Goal: Book appointment/travel/reservation

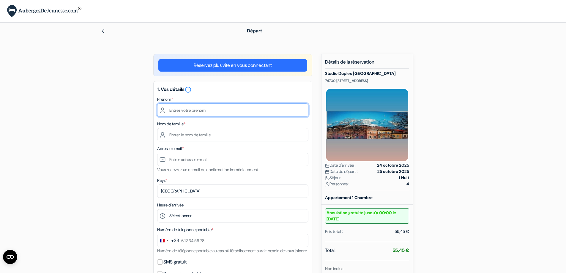
click at [234, 109] on input "text" at bounding box center [232, 109] width 151 height 13
click at [232, 108] on input "text" at bounding box center [232, 109] width 151 height 13
type input "t"
type input "Thibault"
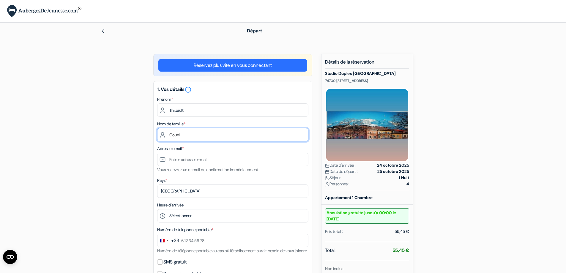
type input "Gouel"
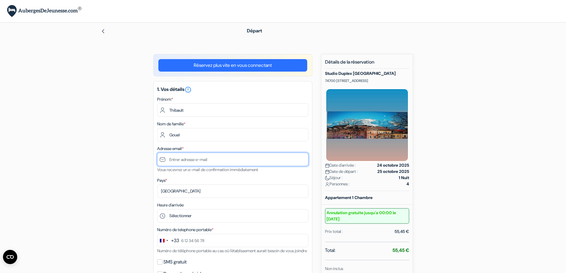
click at [218, 162] on input "text" at bounding box center [232, 159] width 151 height 13
type input "[EMAIL_ADDRESS][DOMAIN_NAME]"
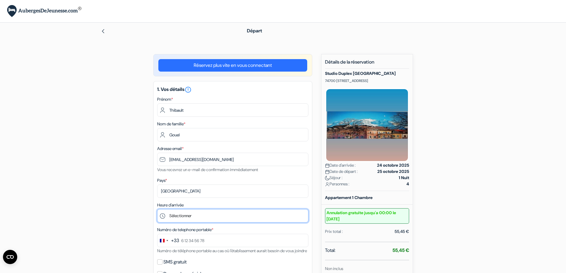
click at [199, 215] on select "Sélectionner 15:00 16:00 17:00 18:00 19:00 20:00 21:00" at bounding box center [232, 215] width 151 height 13
click at [210, 219] on select "Sélectionner 15:00 16:00 17:00 18:00 19:00 20:00 21:00" at bounding box center [232, 215] width 151 height 13
select select "15"
click at [157, 209] on select "Sélectionner 15:00 16:00 17:00 18:00 19:00 20:00 21:00" at bounding box center [232, 215] width 151 height 13
click at [117, 188] on div "add_box Studio Duplex [GEOGRAPHIC_DATA] 74700 [STREET_ADDRESS] Détails de l'éta…" at bounding box center [283, 269] width 392 height 431
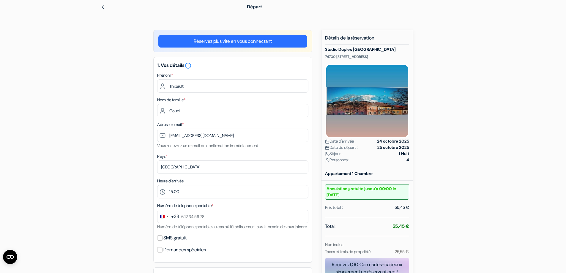
scroll to position [59, 0]
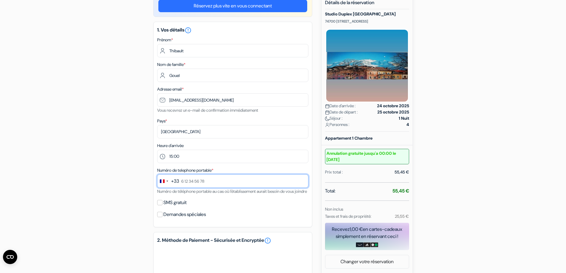
click at [204, 184] on input "text" at bounding box center [232, 180] width 151 height 13
type input "6 52 74 36 96"
click at [115, 200] on div "add_box Studio Duplex [GEOGRAPHIC_DATA] 74700 [STREET_ADDRESS] Détails de l'éta…" at bounding box center [283, 210] width 392 height 431
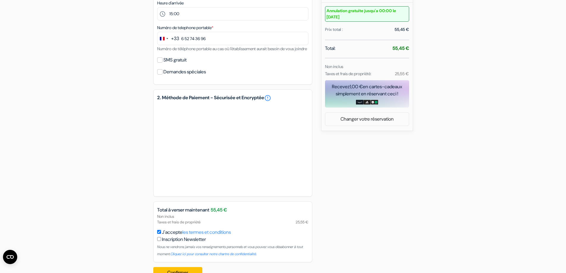
scroll to position [225, 0]
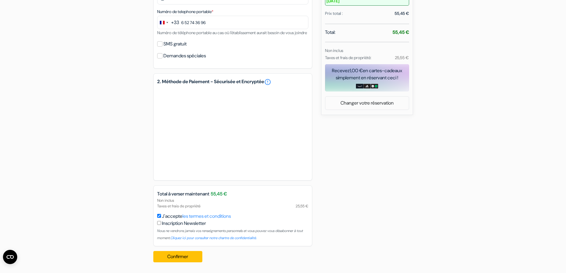
click at [365, 228] on div "add_box Studio Duplex [GEOGRAPHIC_DATA] 74700 [STREET_ADDRESS] Détails de l'éta…" at bounding box center [283, 51] width 392 height 431
click at [185, 257] on button "Confirmer Loading..." at bounding box center [177, 256] width 49 height 11
click at [406, 191] on div "add_box Studio Duplex [GEOGRAPHIC_DATA] 74700 [STREET_ADDRESS] Détails de l'éta…" at bounding box center [283, 51] width 392 height 431
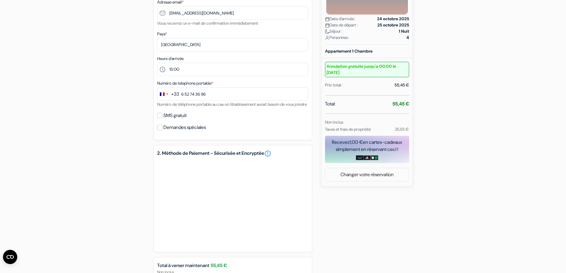
scroll to position [136, 0]
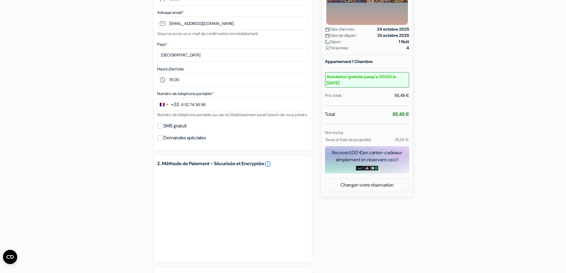
drag, startPoint x: 393, startPoint y: 140, endPoint x: 420, endPoint y: 138, distance: 26.2
click at [419, 138] on div "add_box Studio Duplex [GEOGRAPHIC_DATA] 74700 [STREET_ADDRESS] Détails de l'éta…" at bounding box center [283, 133] width 392 height 431
click at [429, 152] on div "add_box Studio Duplex [GEOGRAPHIC_DATA] 74700 [STREET_ADDRESS] Détails de l'éta…" at bounding box center [283, 133] width 392 height 431
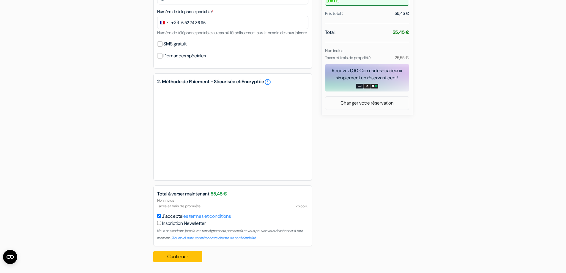
drag, startPoint x: 294, startPoint y: 206, endPoint x: 321, endPoint y: 206, distance: 27.3
click at [316, 207] on div "add_box Studio Duplex [GEOGRAPHIC_DATA] 74700 [STREET_ADDRESS] Détails de l'éta…" at bounding box center [283, 51] width 392 height 431
click at [371, 212] on div "add_box Studio Duplex [GEOGRAPHIC_DATA] 74700 [STREET_ADDRESS] Détails de l'éta…" at bounding box center [283, 51] width 392 height 431
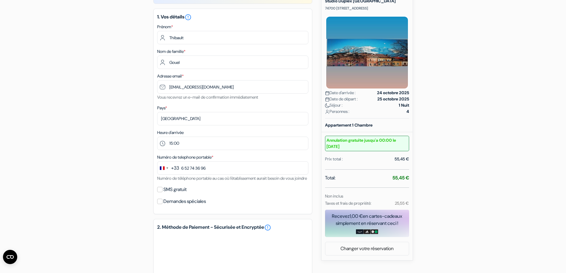
scroll to position [0, 0]
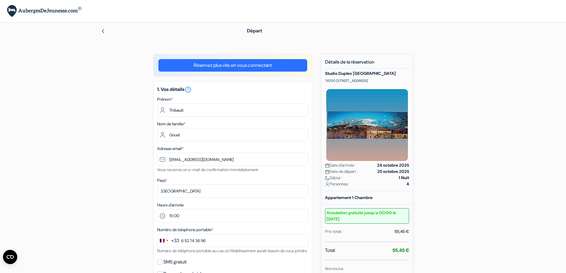
click at [104, 31] on img at bounding box center [103, 31] width 5 height 5
